Goal: Task Accomplishment & Management: Manage account settings

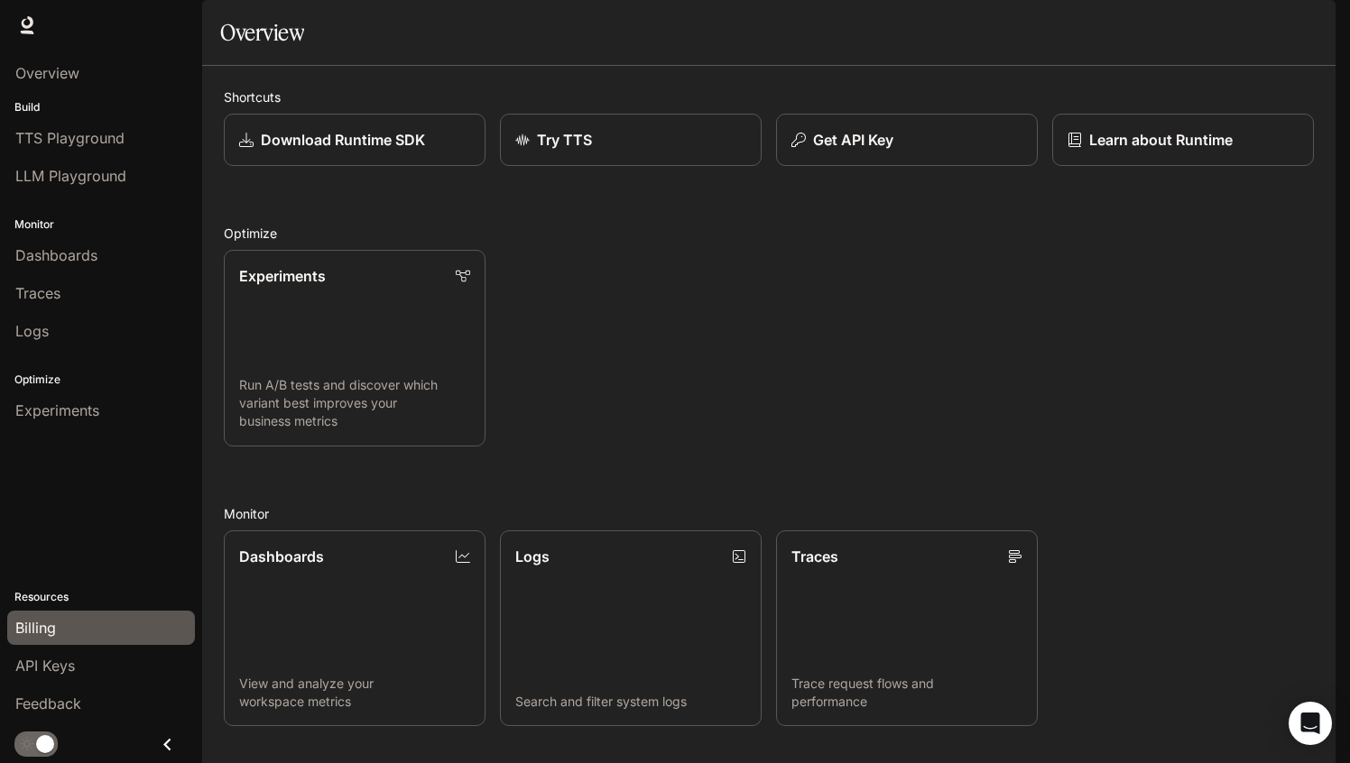
click at [32, 617] on span "Billing" at bounding box center [35, 628] width 41 height 22
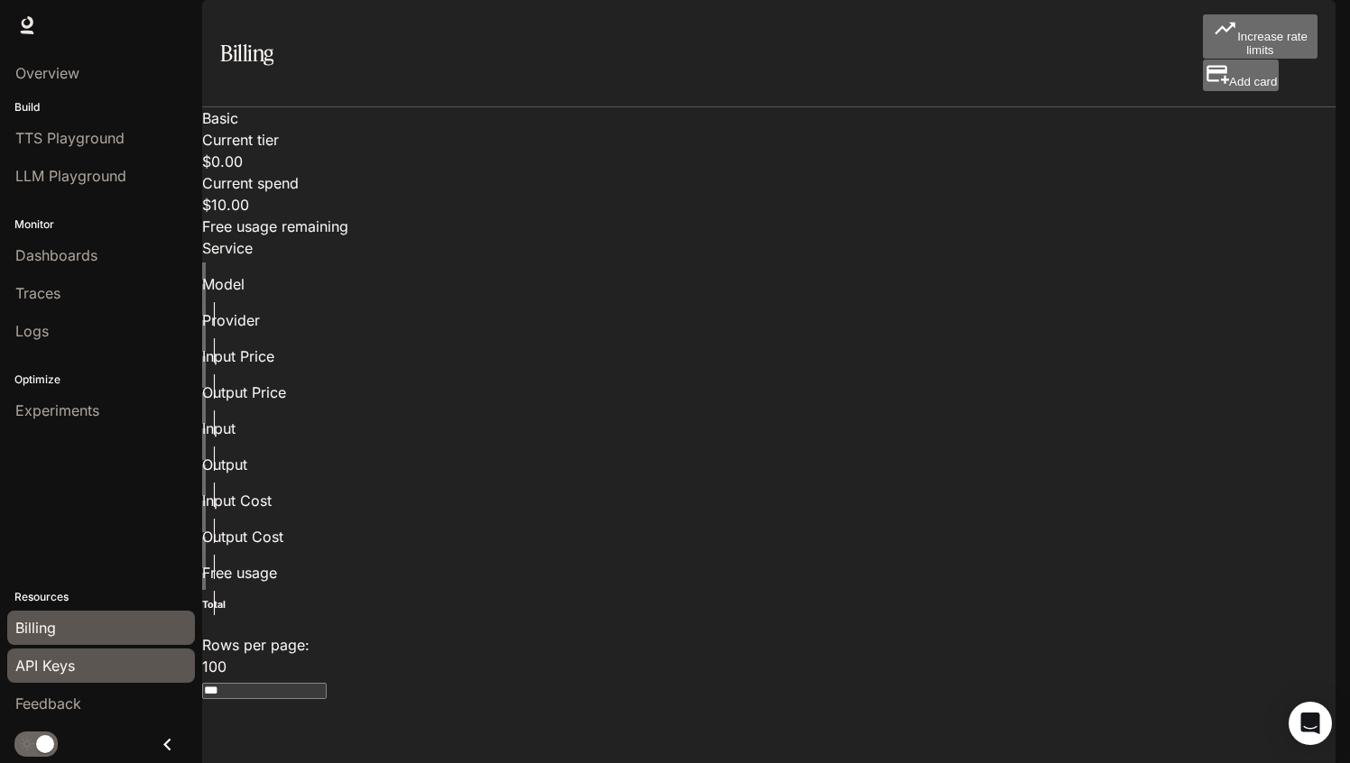
click at [73, 662] on span "API Keys" at bounding box center [45, 666] width 60 height 22
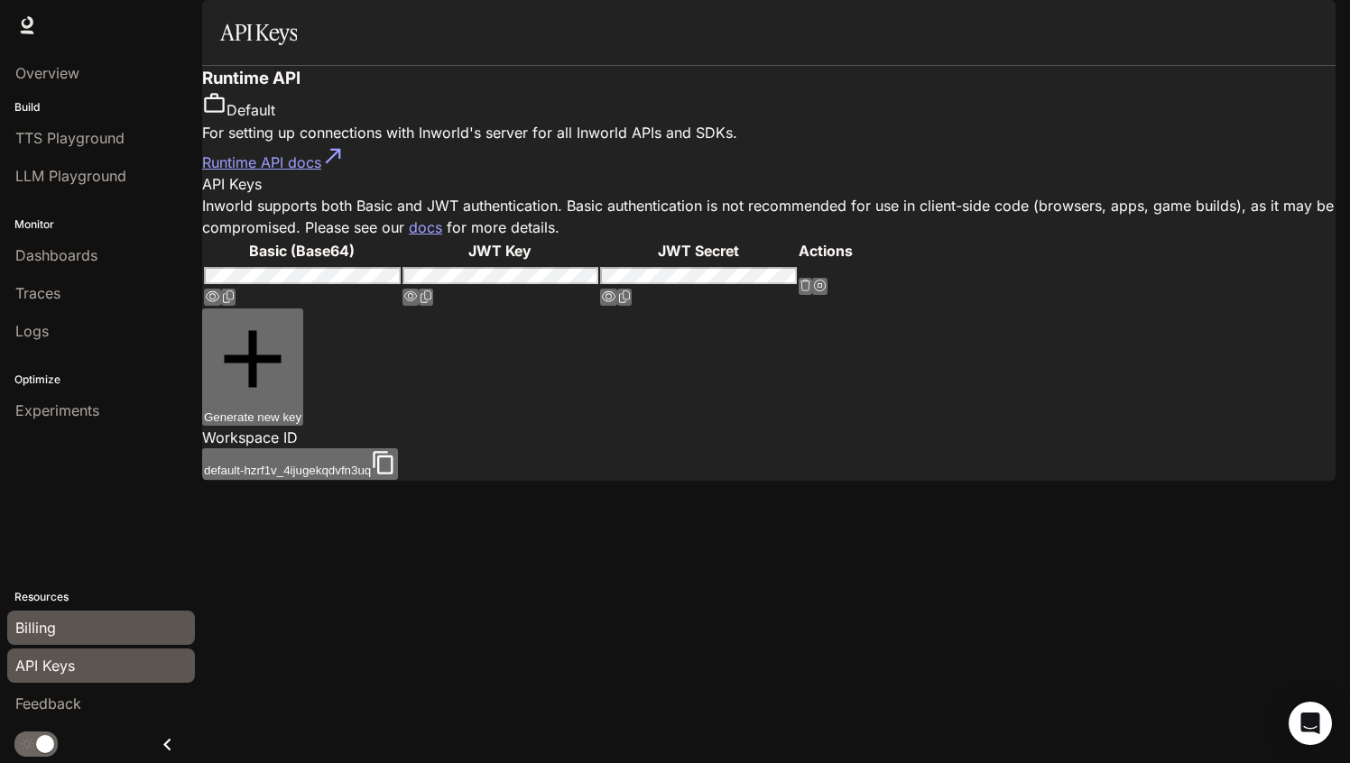
click at [82, 634] on div "Billing" at bounding box center [100, 628] width 171 height 22
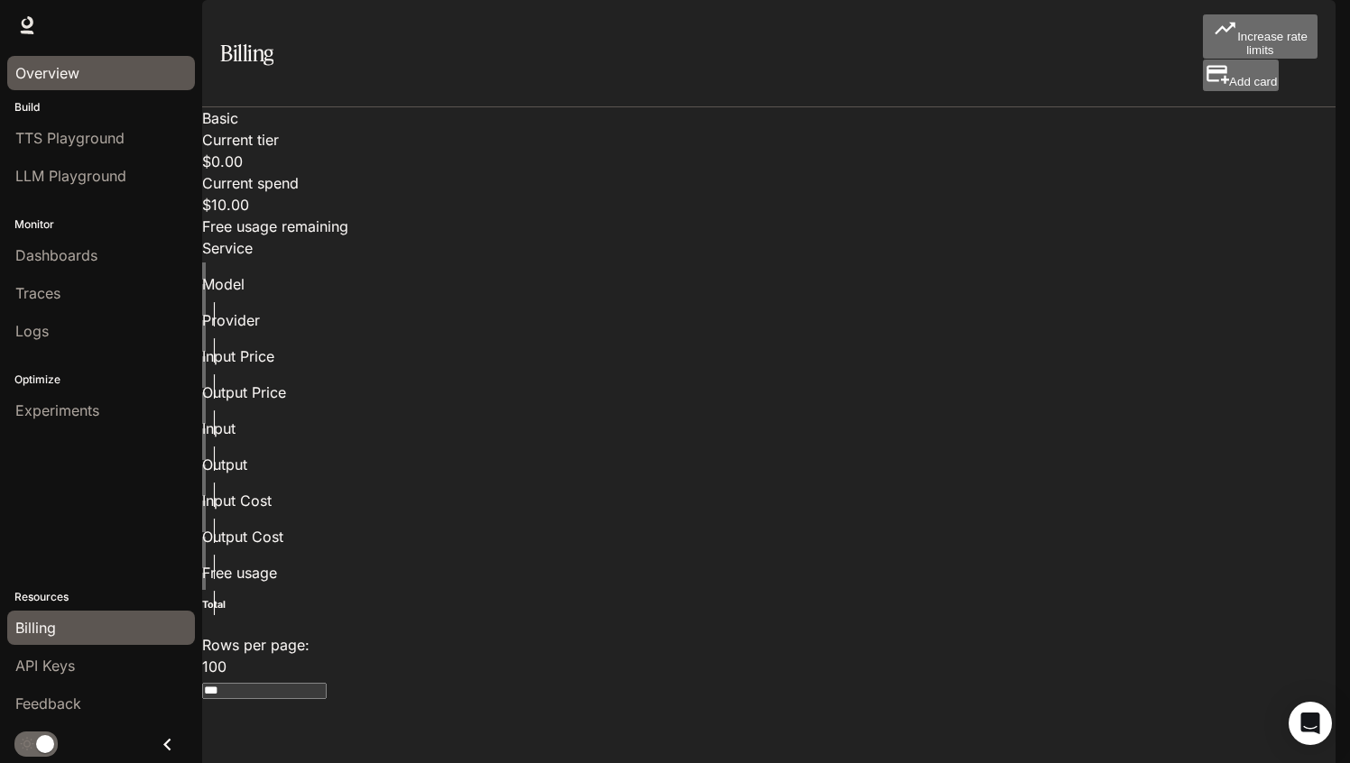
click at [101, 69] on div "Overview" at bounding box center [100, 73] width 171 height 22
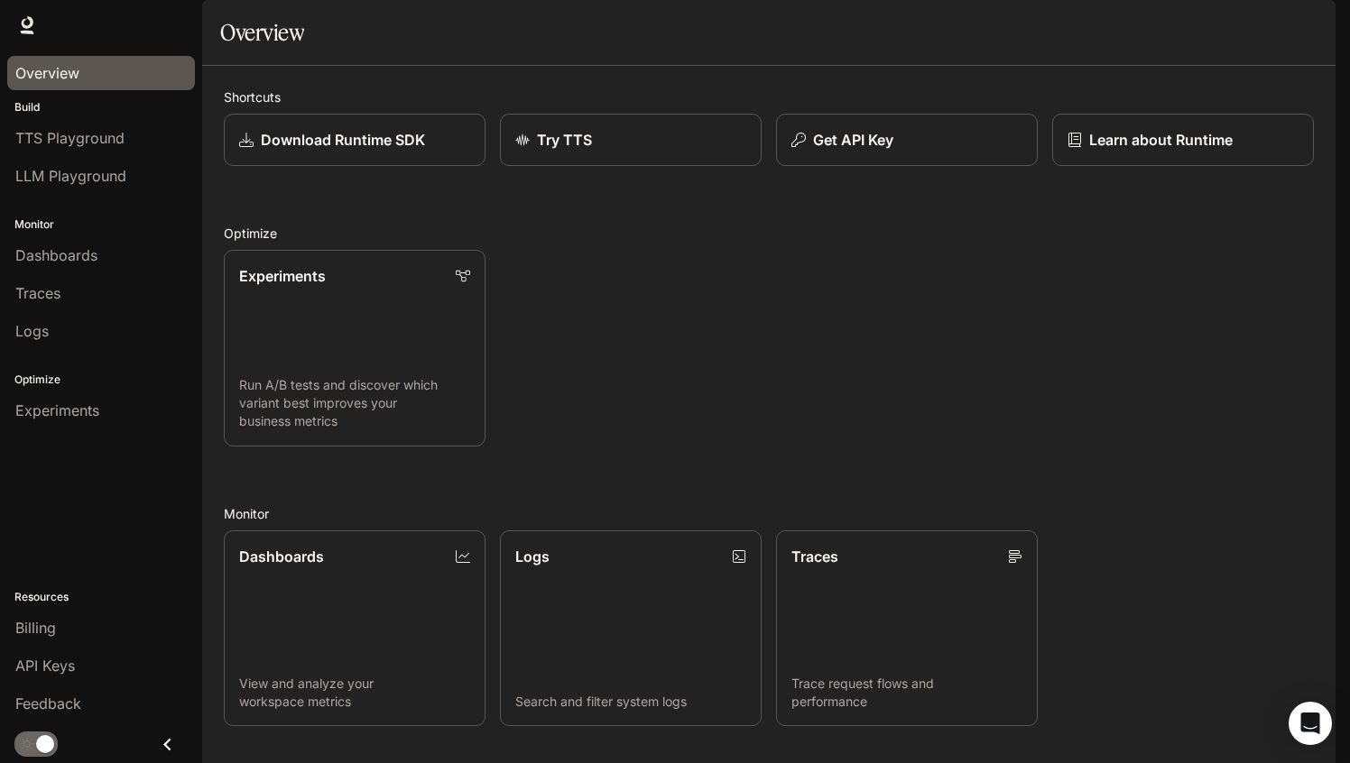
click at [104, 69] on div "Overview" at bounding box center [100, 73] width 171 height 22
click at [51, 659] on span "API Keys" at bounding box center [45, 666] width 60 height 22
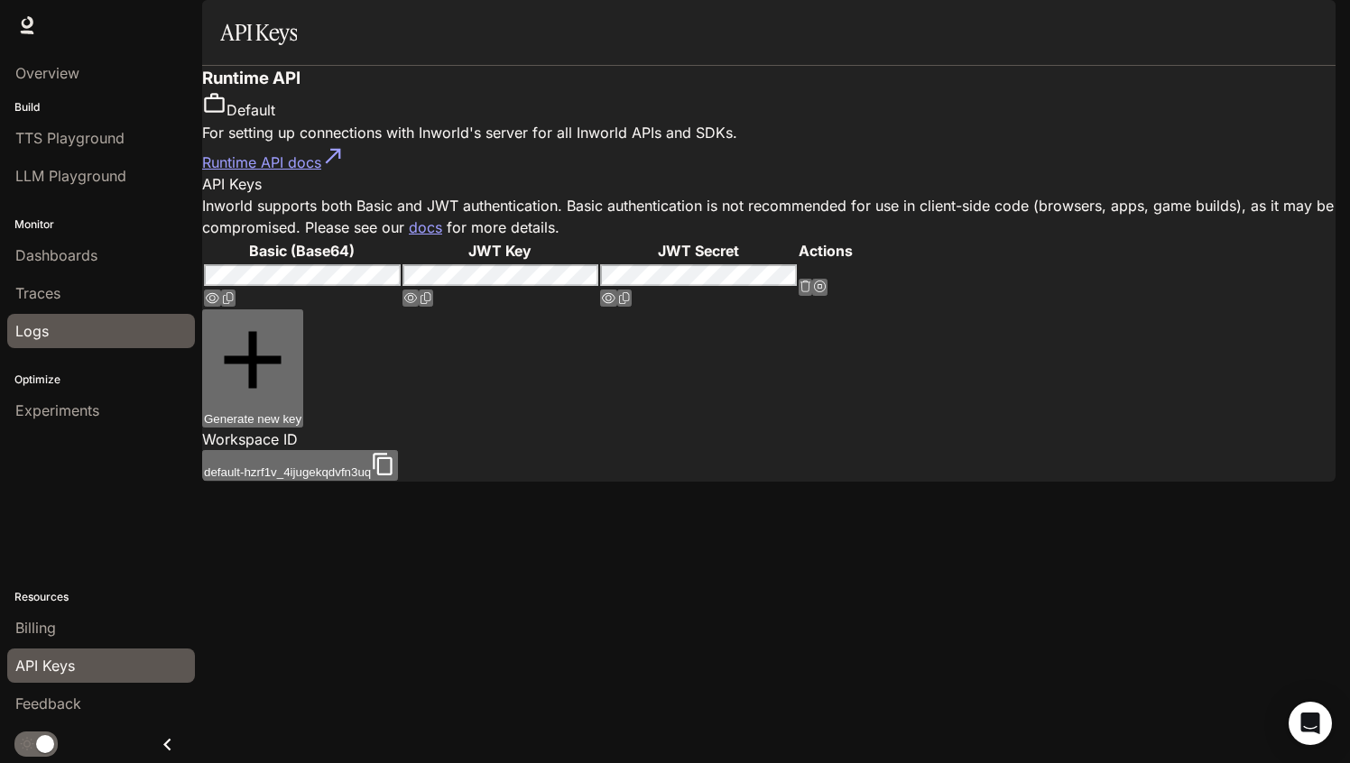
click at [66, 334] on div "Logs" at bounding box center [100, 331] width 171 height 22
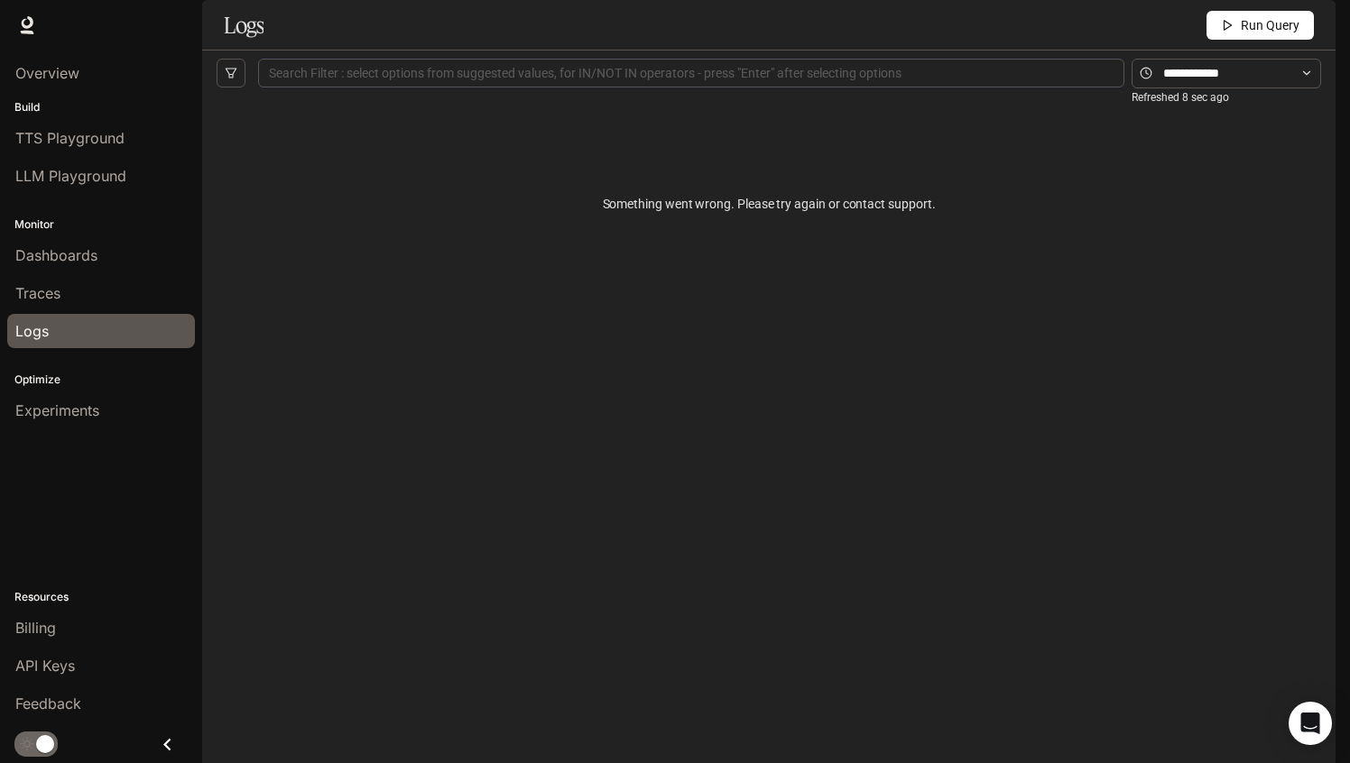
click at [73, 275] on li "Traces" at bounding box center [101, 293] width 202 height 38
click at [78, 260] on span "Dashboards" at bounding box center [56, 256] width 82 height 22
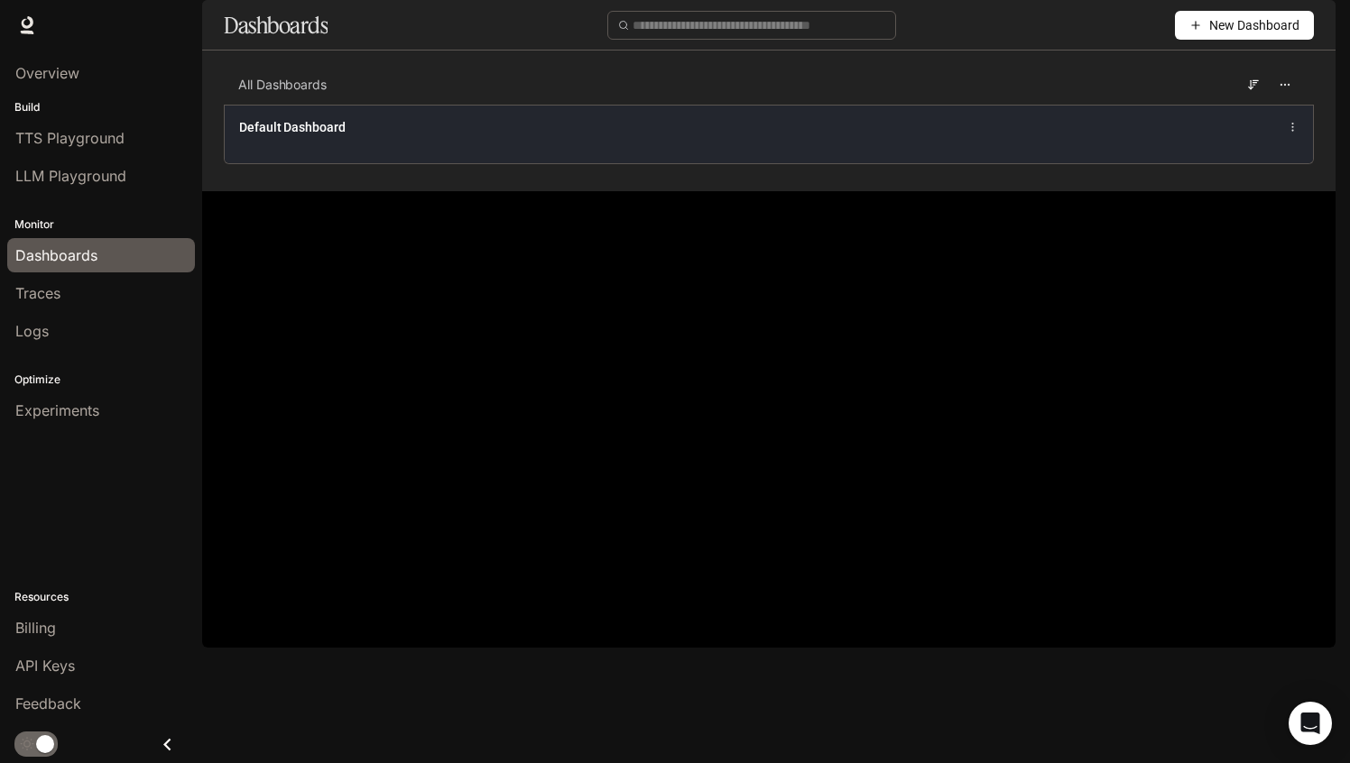
click at [327, 163] on div "Default Dashboard" at bounding box center [769, 134] width 1088 height 59
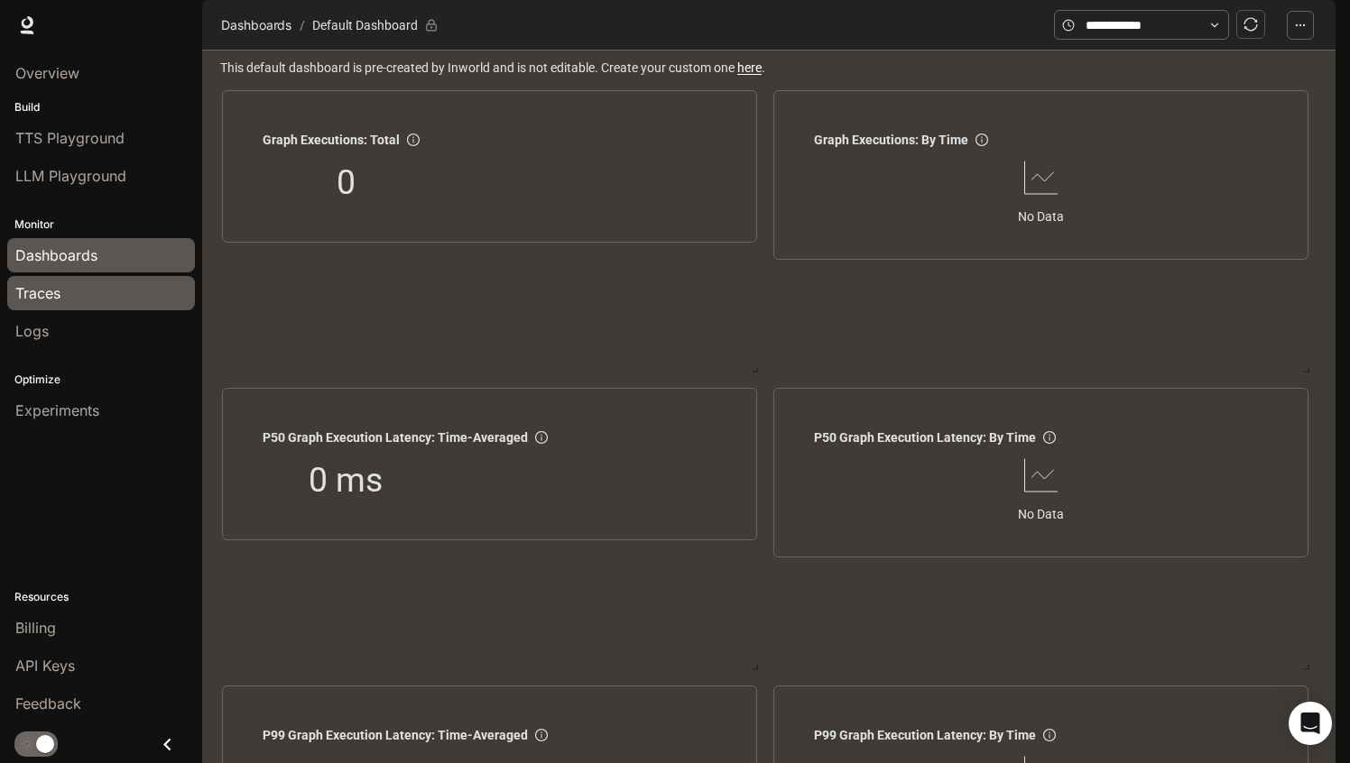
click at [70, 290] on div "Traces" at bounding box center [100, 293] width 171 height 22
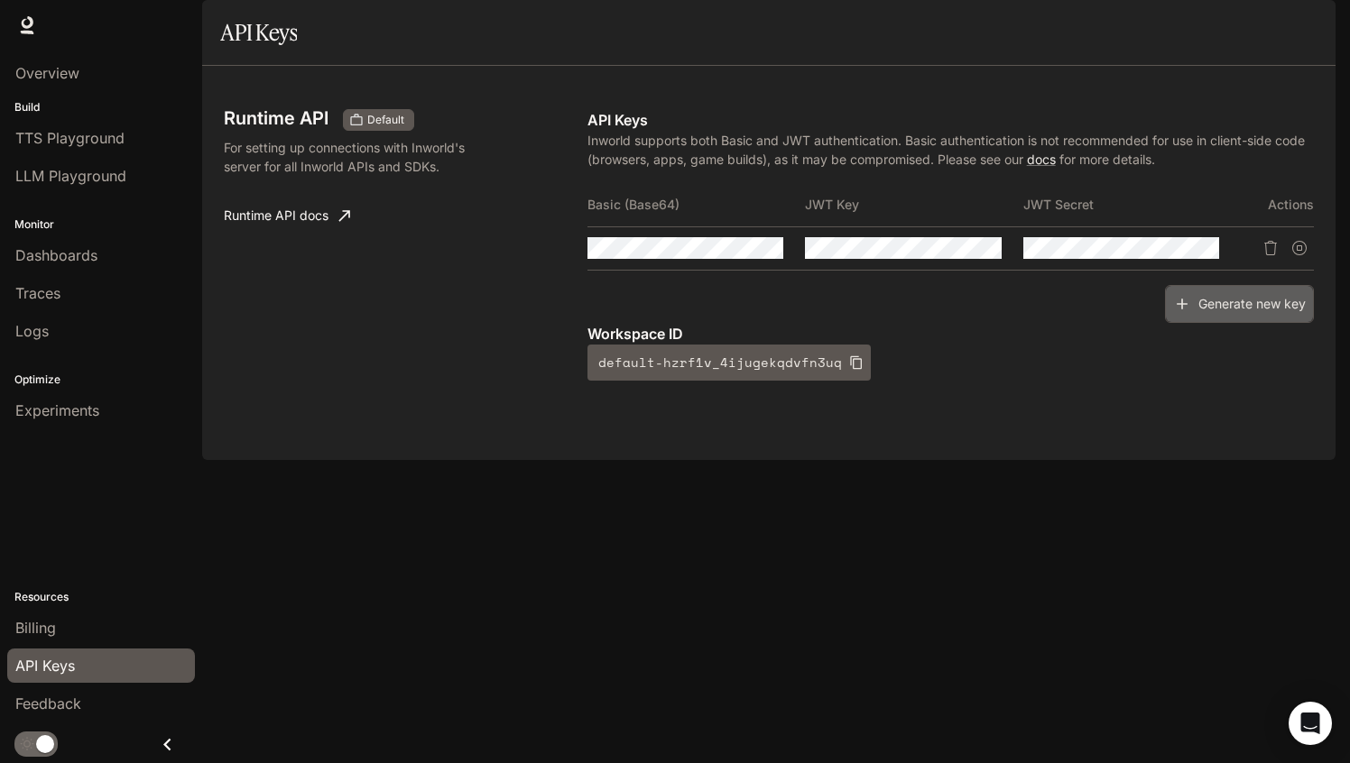
click at [1194, 324] on button "Generate new key" at bounding box center [1239, 304] width 149 height 39
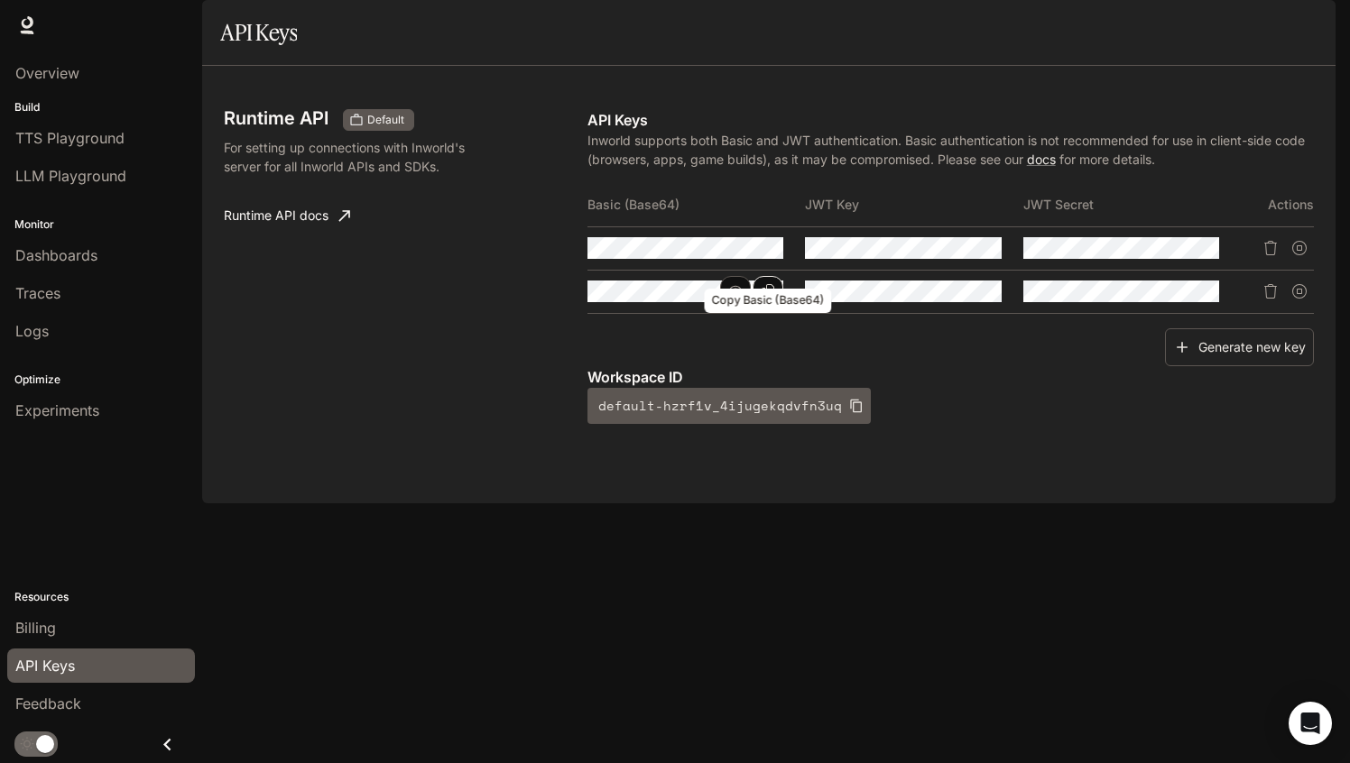
click at [777, 307] on button "Copy Basic (Base64)" at bounding box center [768, 291] width 31 height 31
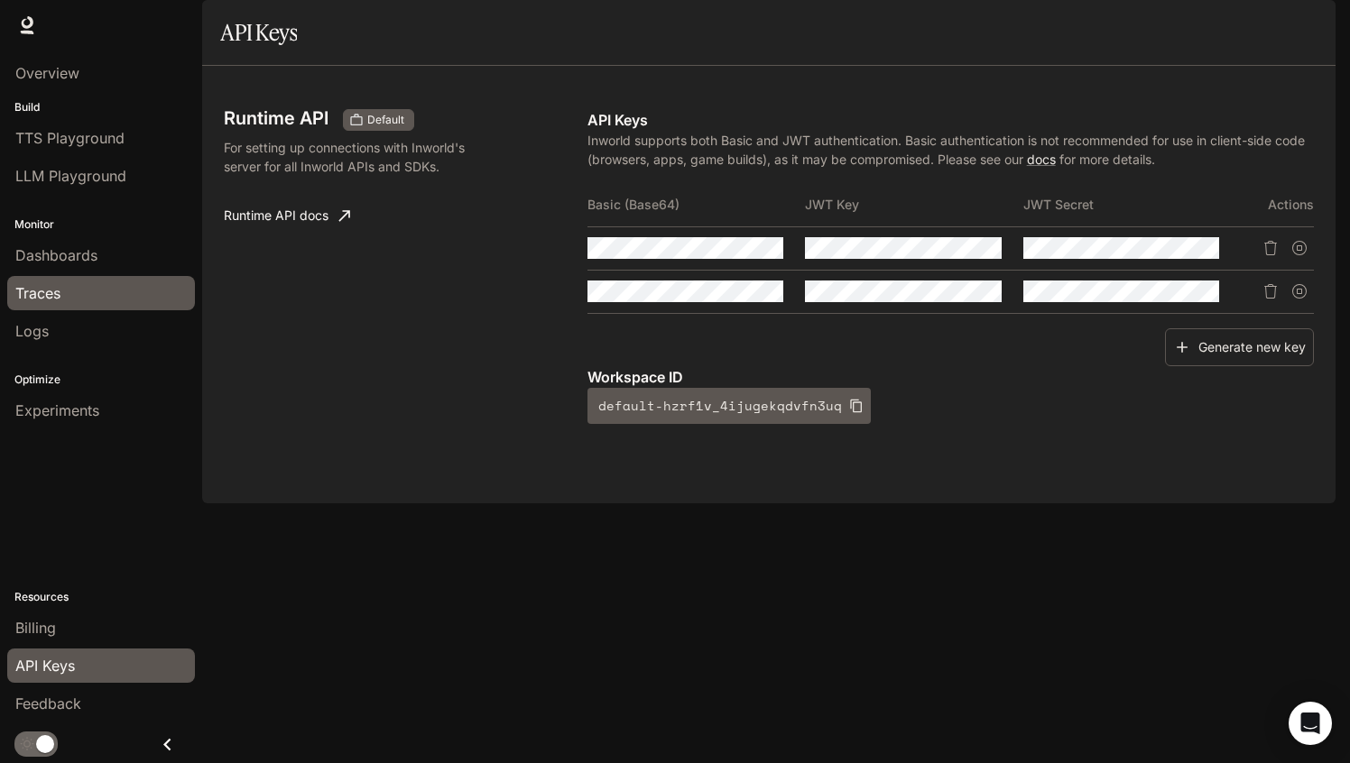
click at [134, 300] on div "Traces" at bounding box center [100, 293] width 171 height 22
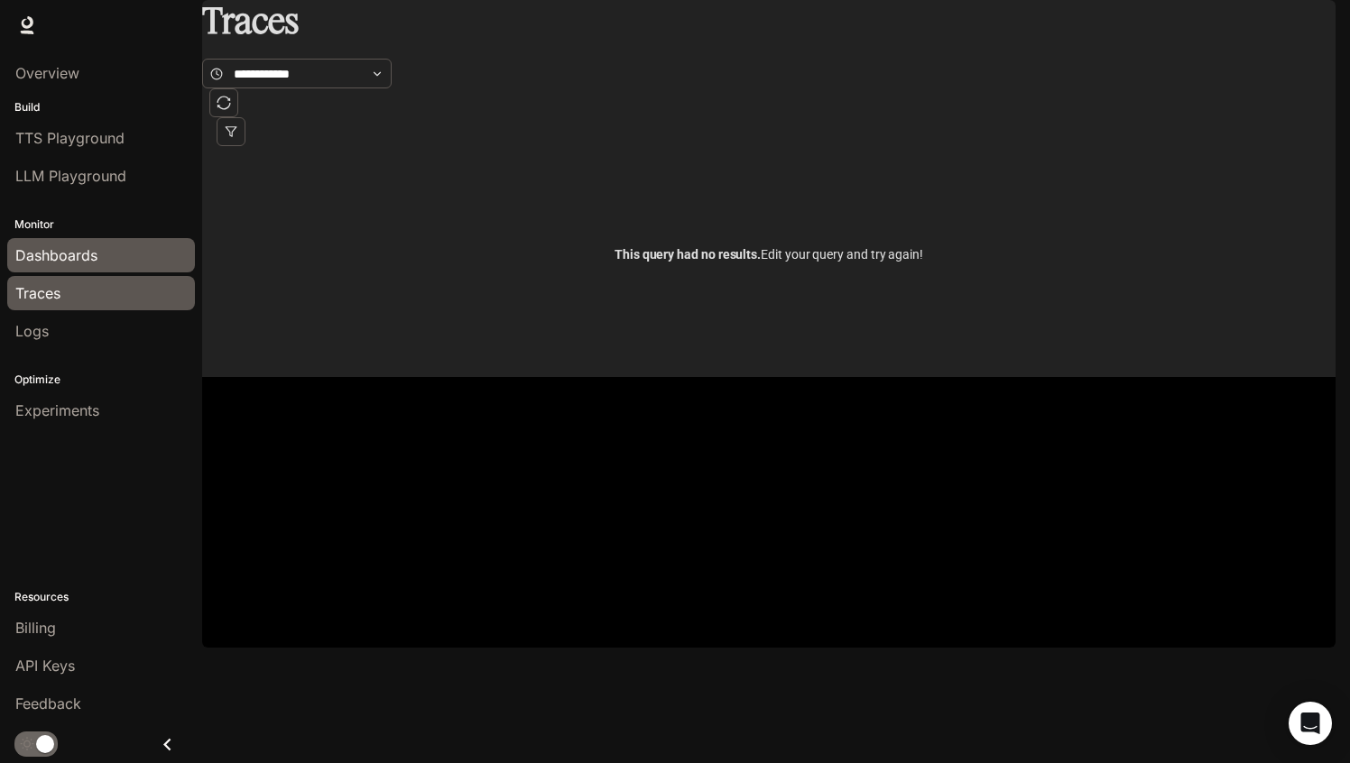
click at [126, 266] on link "Dashboards" at bounding box center [101, 255] width 188 height 34
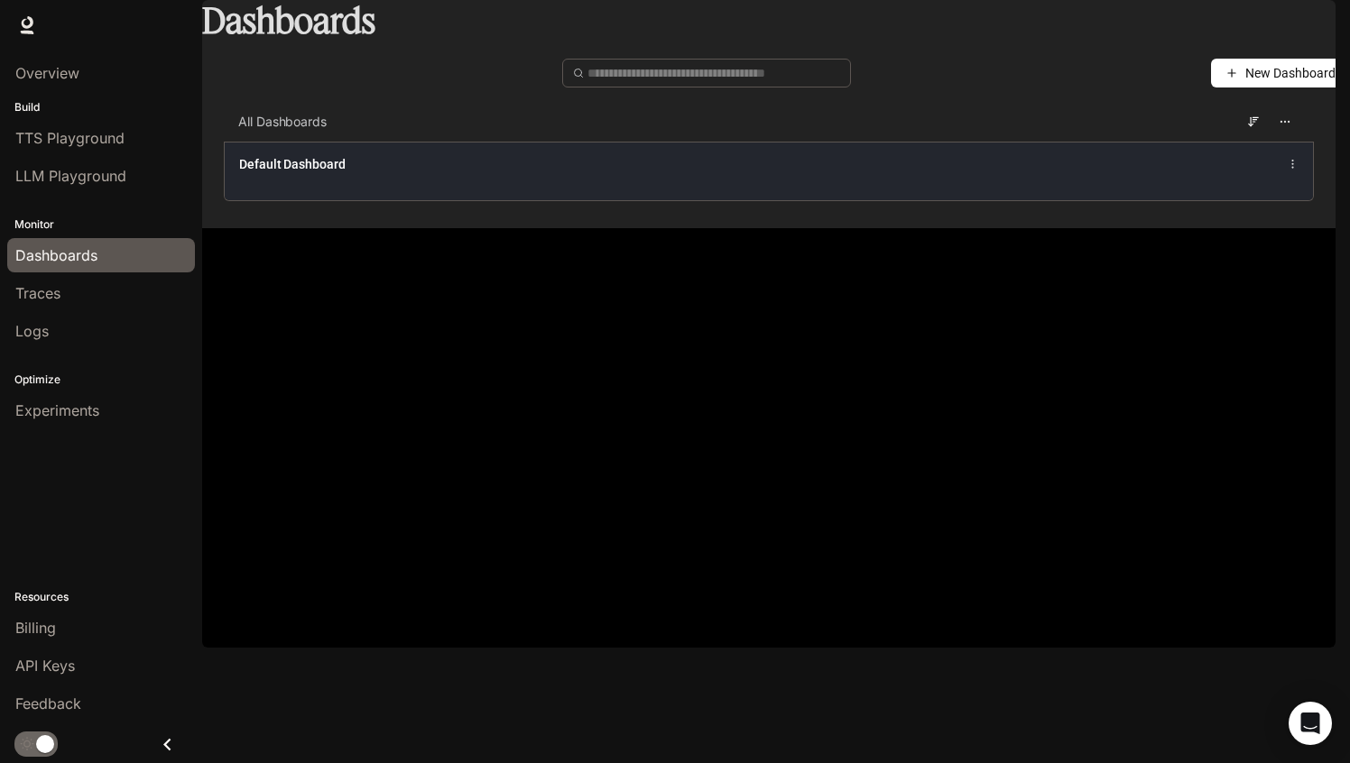
click at [270, 173] on span "Default Dashboard" at bounding box center [292, 164] width 106 height 18
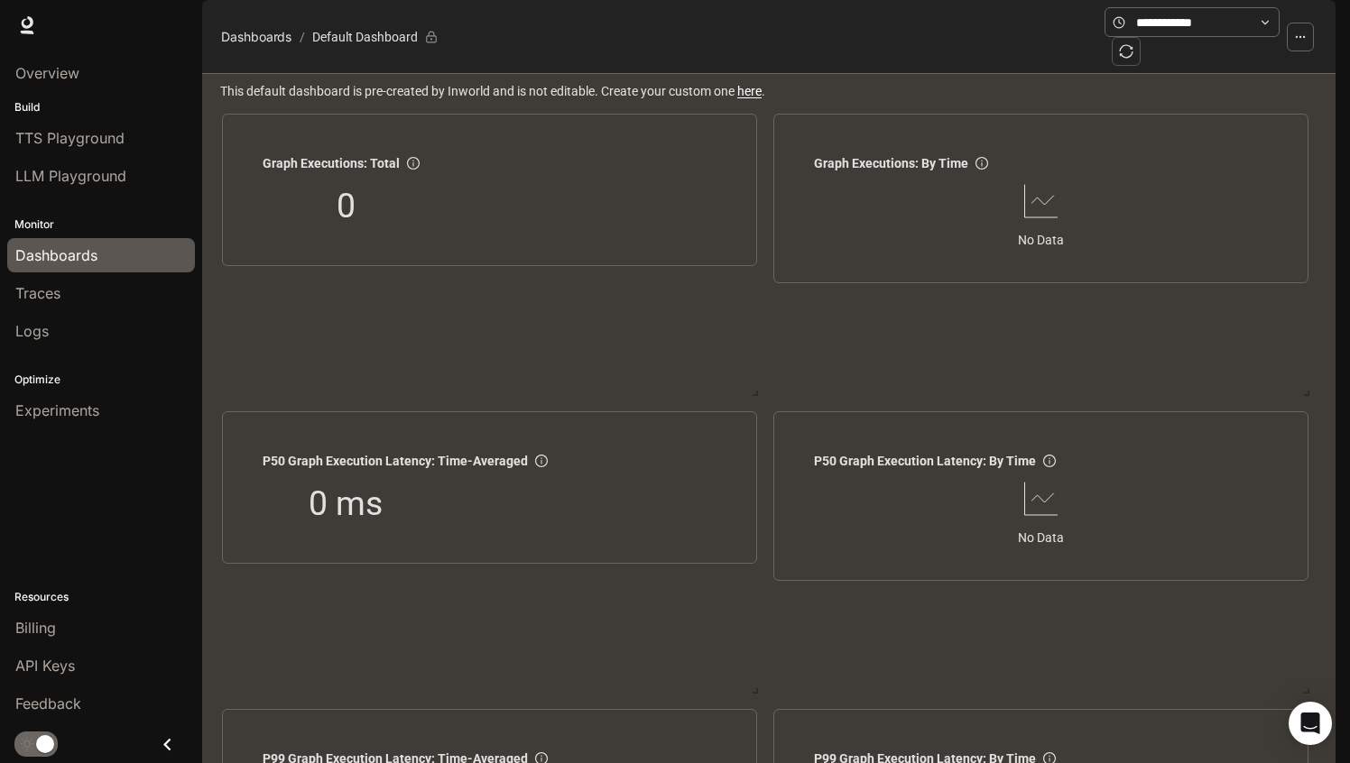
scroll to position [2176, 0]
click at [65, 659] on span "API Keys" at bounding box center [45, 666] width 60 height 22
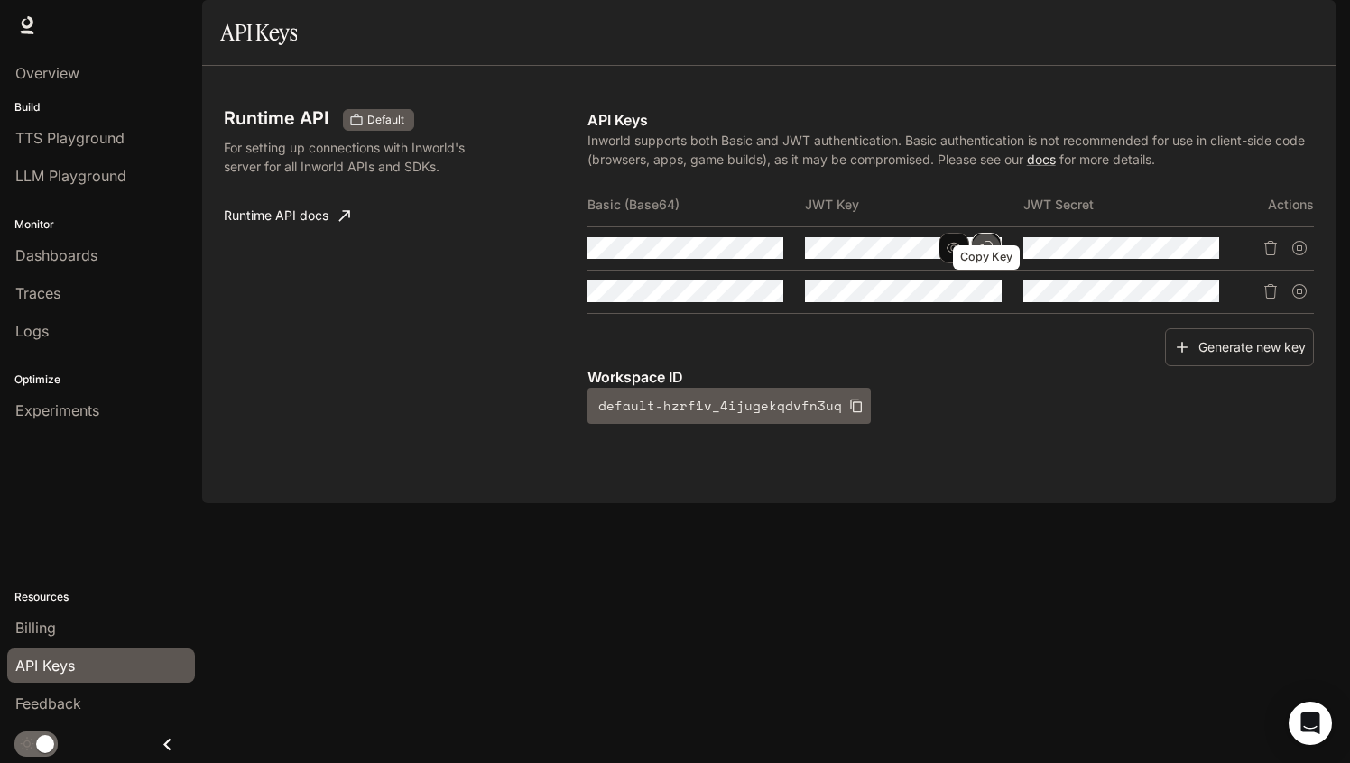
click at [985, 255] on icon "Copy Key" at bounding box center [986, 248] width 14 height 14
